Goal: Task Accomplishment & Management: Use online tool/utility

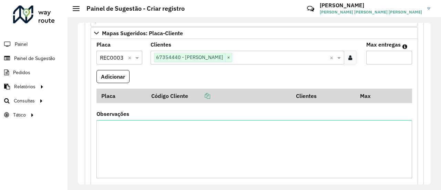
scroll to position [181, 0]
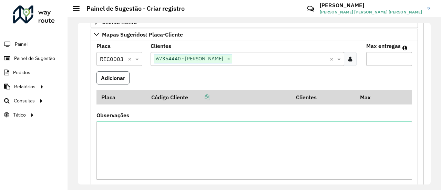
click at [111, 72] on button "Adicionar" at bounding box center [112, 77] width 33 height 13
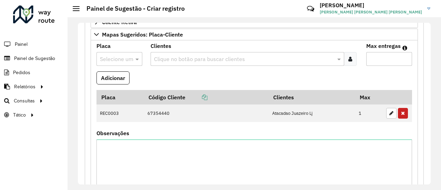
scroll to position [315, 0]
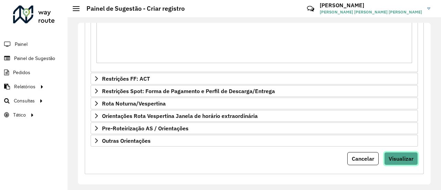
click at [399, 159] on button "Visualizar" at bounding box center [401, 158] width 34 height 13
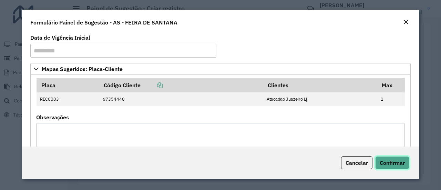
click at [399, 159] on span "Confirmar" at bounding box center [392, 162] width 25 height 7
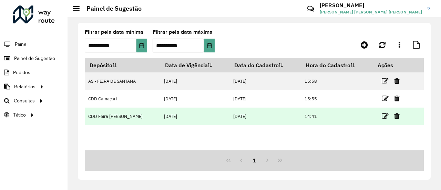
click at [389, 117] on td at bounding box center [393, 115] width 41 height 17
click at [380, 117] on td at bounding box center [393, 115] width 41 height 17
click at [387, 113] on icon at bounding box center [385, 116] width 7 height 7
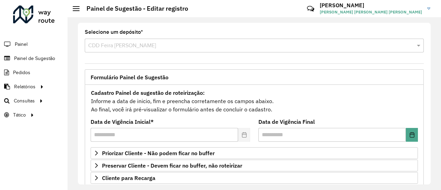
scroll to position [48, 0]
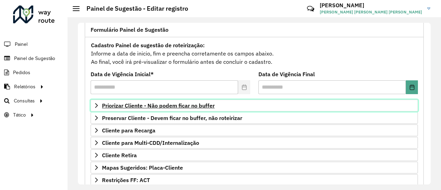
click at [194, 107] on span "Priorizar Cliente - Não podem ficar no buffer" at bounding box center [158, 106] width 113 height 6
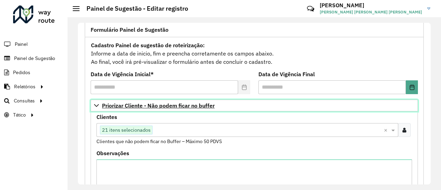
click at [194, 107] on span "Priorizar Cliente - Não podem ficar no buffer" at bounding box center [158, 106] width 113 height 6
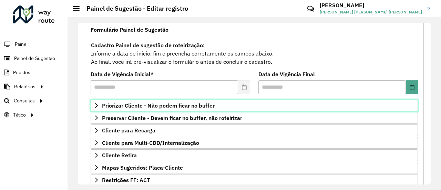
scroll to position [150, 0]
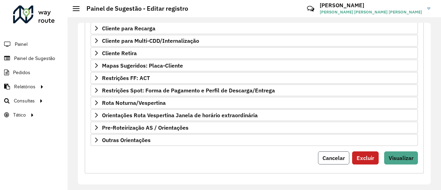
click at [331, 154] on span "Cancelar" at bounding box center [333, 157] width 22 height 7
